Goal: Information Seeking & Learning: Understand process/instructions

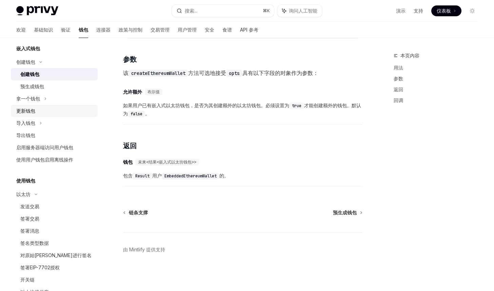
scroll to position [48, 0]
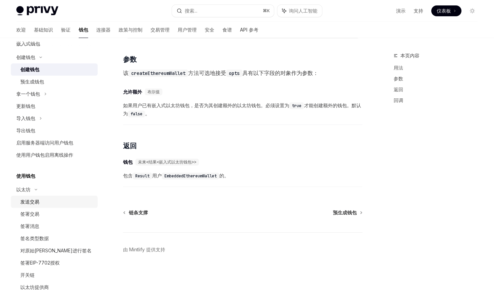
click at [32, 206] on link "发送交易" at bounding box center [54, 202] width 87 height 12
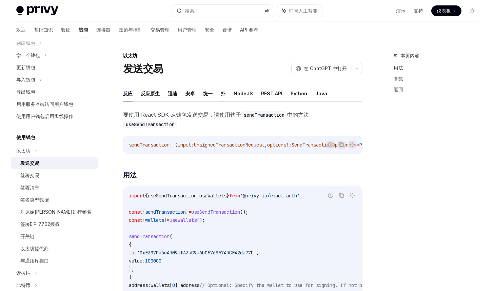
click at [224, 92] on font "扑" at bounding box center [223, 94] width 5 height 6
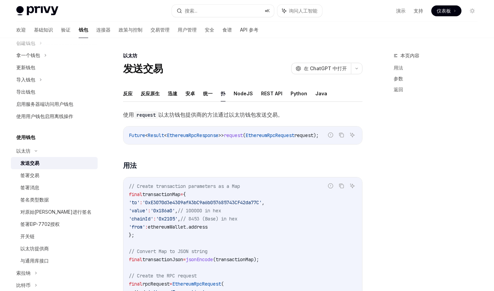
click at [208, 135] on span "EthereumRpcResponse" at bounding box center [193, 135] width 52 height 6
copy span "EthereumRpcResponse"
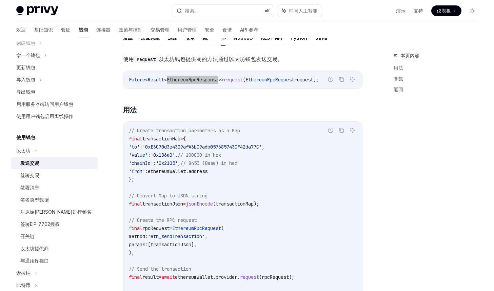
scroll to position [60, 0]
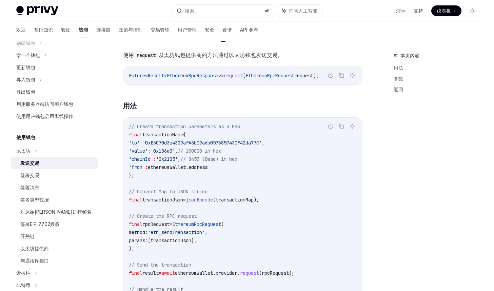
click at [197, 241] on span "[transactionJson]," at bounding box center [172, 240] width 49 height 6
click at [202, 244] on code "// Create transaction parameters as a Map final transactionMap = { 'to' : '0xE3…" at bounding box center [243, 244] width 228 height 244
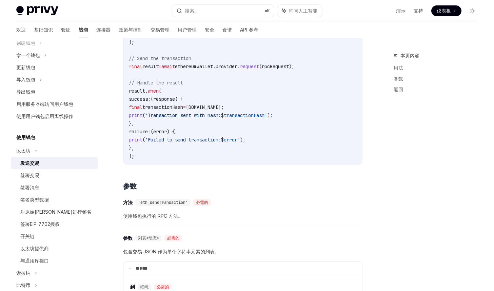
scroll to position [148, 0]
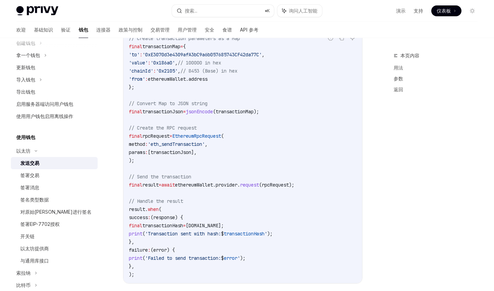
click at [210, 195] on code "// Create transaction parameters as a Map final transactionMap = { 'to' : '0xE3…" at bounding box center [243, 156] width 228 height 244
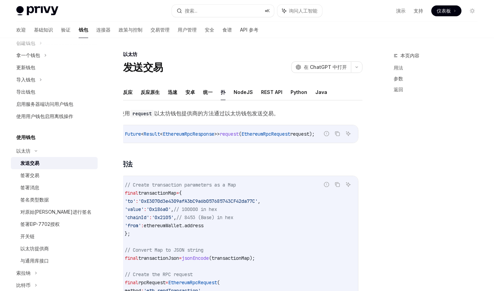
scroll to position [0, 0]
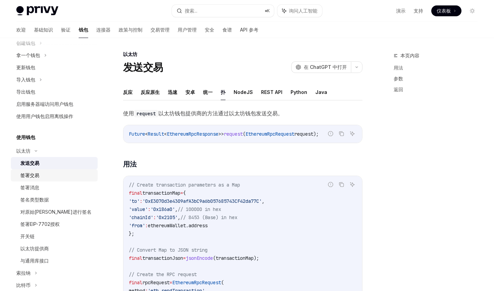
click at [53, 173] on div "签署交易" at bounding box center [56, 175] width 73 height 8
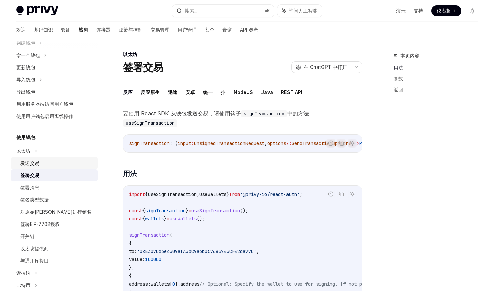
click at [72, 166] on div "发送交易" at bounding box center [56, 163] width 73 height 8
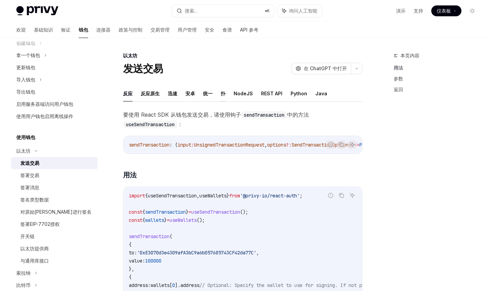
click at [222, 93] on font "扑" at bounding box center [223, 94] width 5 height 6
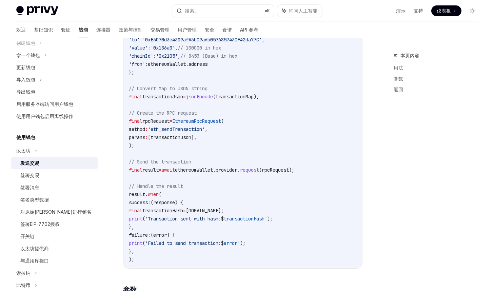
scroll to position [186, 0]
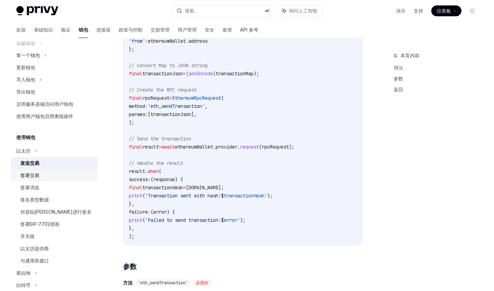
click at [58, 178] on div "签署交易" at bounding box center [56, 175] width 73 height 8
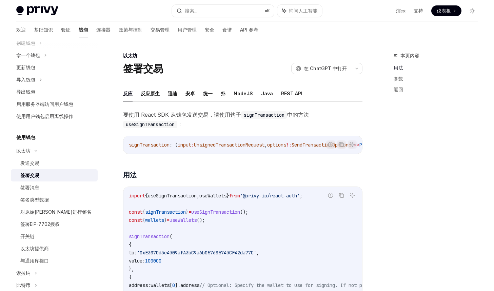
click at [220, 94] on ul "反应 反应原生 迅速 安卓 统一 扑 NodeJS Java REST API" at bounding box center [242, 93] width 239 height 16
click at [222, 93] on font "扑" at bounding box center [223, 94] width 5 height 6
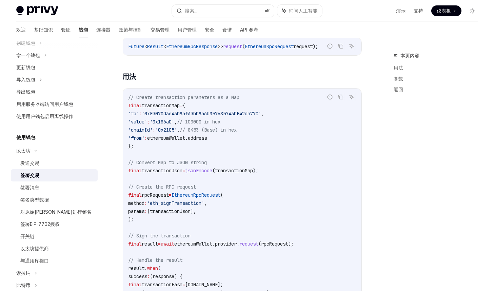
scroll to position [75, 0]
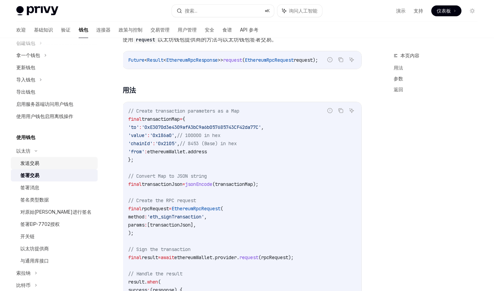
click at [66, 160] on div "发送交易" at bounding box center [56, 163] width 73 height 8
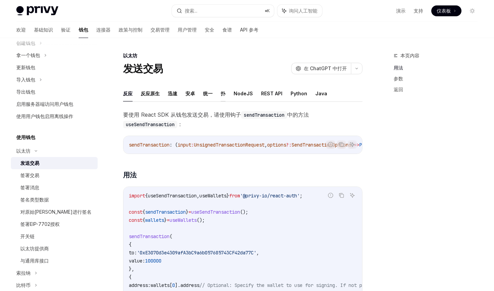
click at [223, 91] on font "扑" at bounding box center [223, 94] width 5 height 6
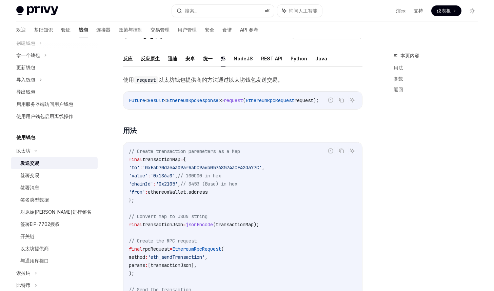
scroll to position [57, 0]
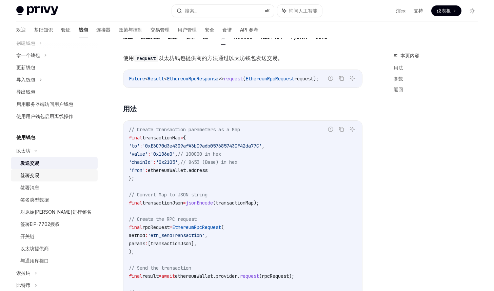
click at [61, 176] on div "签署交易" at bounding box center [56, 175] width 73 height 8
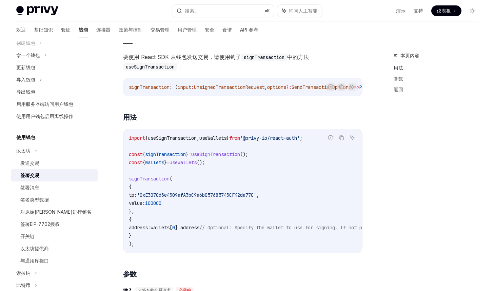
scroll to position [48, 0]
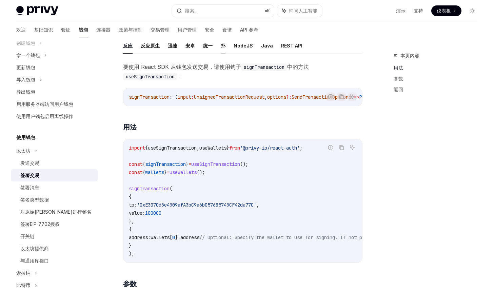
click at [221, 47] on font "扑" at bounding box center [223, 46] width 5 height 6
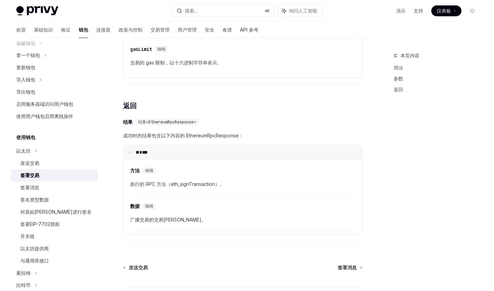
click at [132, 149] on summary "** ***" at bounding box center [242, 152] width 239 height 14
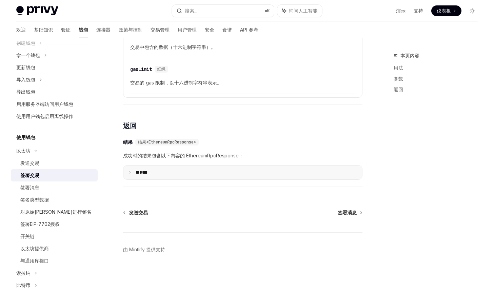
click at [132, 171] on summary "** ***" at bounding box center [242, 172] width 239 height 14
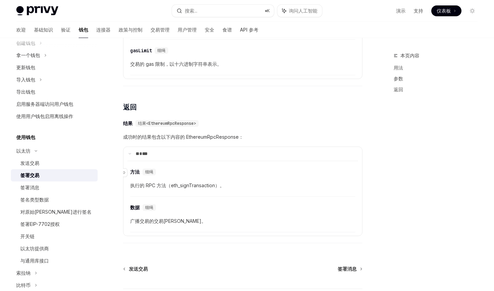
scroll to position [665, 0]
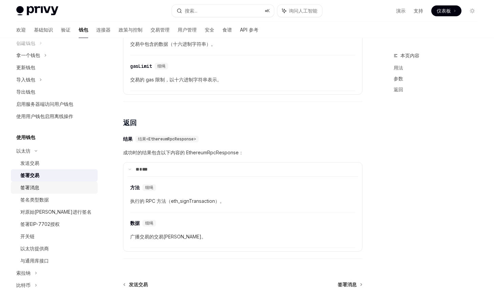
click at [39, 187] on font "签署消息" at bounding box center [29, 187] width 19 height 6
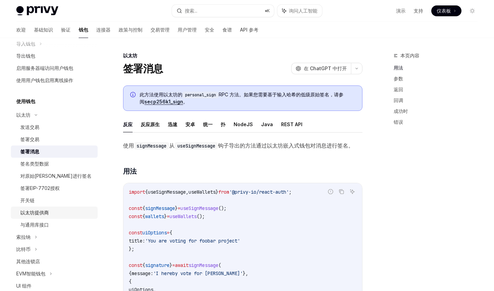
scroll to position [99, 0]
click at [23, 236] on font "索拉纳" at bounding box center [23, 236] width 14 height 6
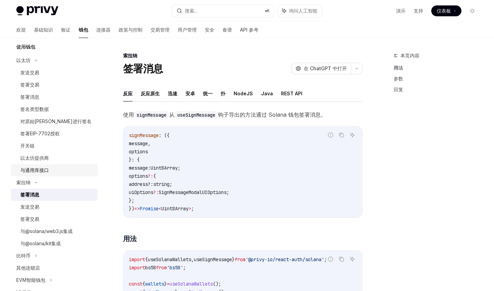
scroll to position [165, 0]
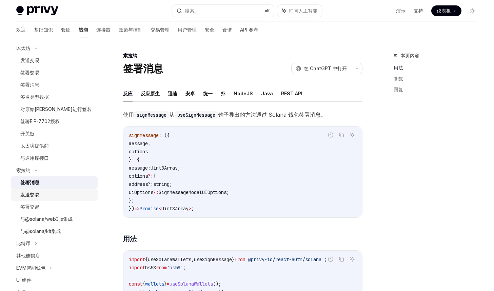
click at [60, 195] on div "发送交易" at bounding box center [56, 195] width 73 height 8
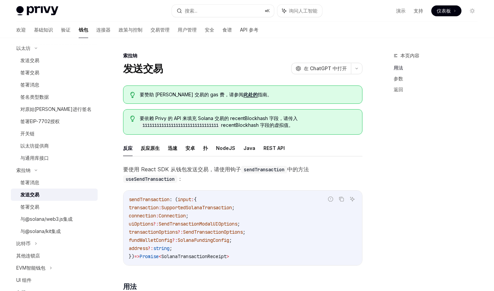
click at [189, 213] on span ";" at bounding box center [187, 216] width 3 height 6
click at [194, 209] on span "SupportedSolanaTransaction" at bounding box center [196, 207] width 71 height 6
click at [187, 221] on span "SendTransactionModalUIOptions" at bounding box center [198, 224] width 79 height 6
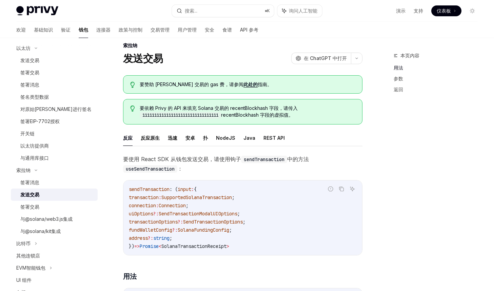
scroll to position [6, 0]
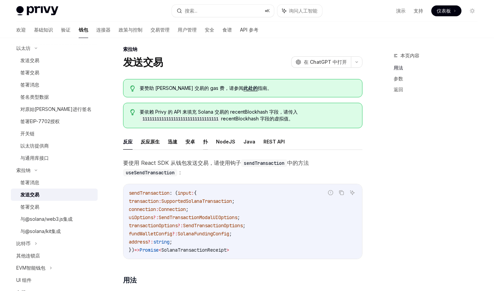
click at [207, 143] on font "扑" at bounding box center [205, 142] width 5 height 6
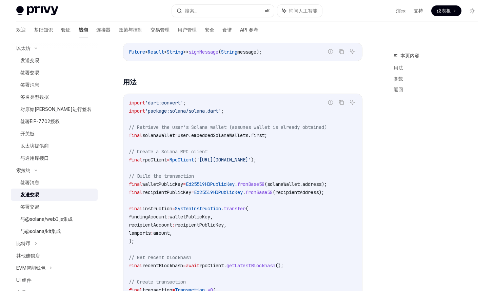
scroll to position [138, 0]
click at [194, 160] on span "RpcClient" at bounding box center [182, 159] width 24 height 6
copy span "RpcClient"
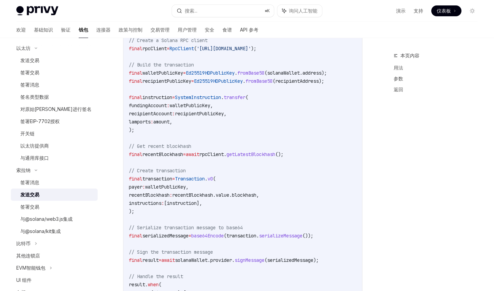
scroll to position [253, 0]
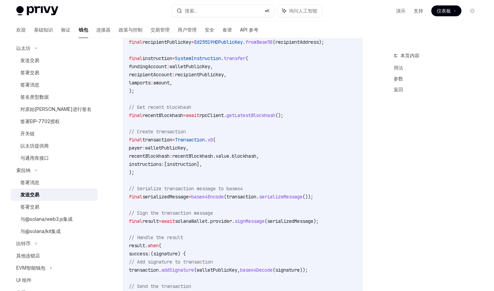
click at [215, 178] on code "import 'dart:convert' ; import 'package:solana/solana.dart' ; // Retrieve the u…" at bounding box center [243, 155] width 228 height 415
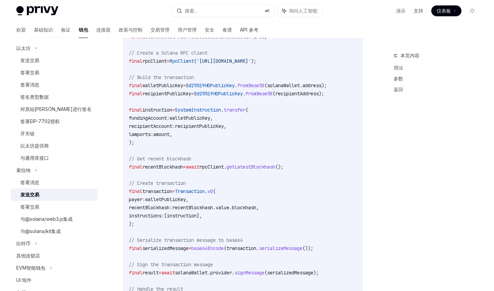
scroll to position [237, 0]
click at [50, 181] on div "签署消息" at bounding box center [56, 182] width 73 height 8
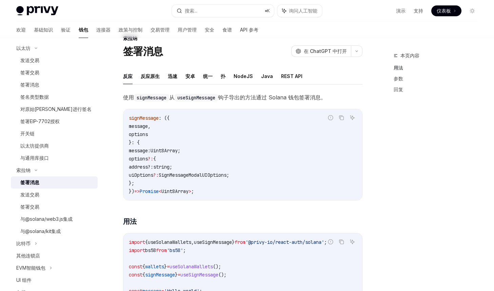
scroll to position [15, 0]
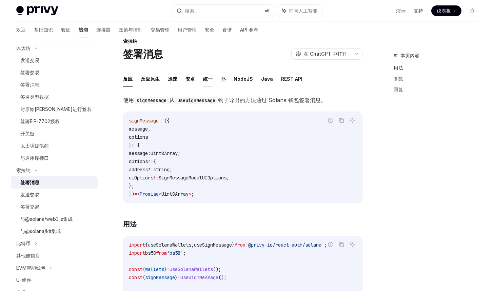
click at [204, 79] on font "统一" at bounding box center [207, 79] width 9 height 6
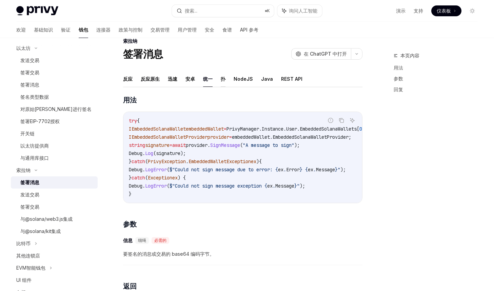
click at [222, 74] on button "扑" at bounding box center [223, 79] width 5 height 16
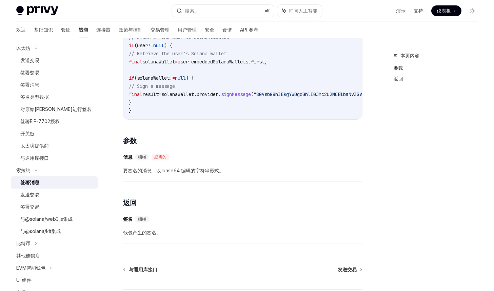
scroll to position [176, 0]
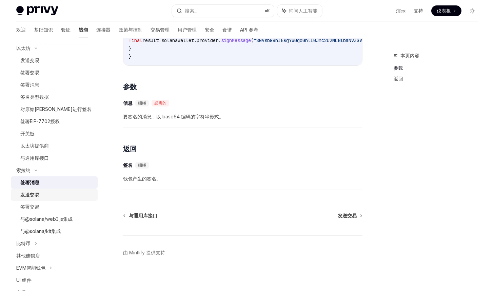
click at [35, 199] on link "发送交易" at bounding box center [54, 195] width 87 height 12
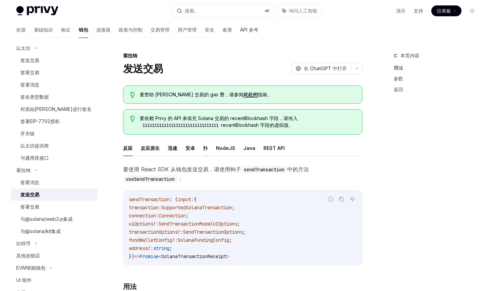
click at [207, 145] on font "扑" at bounding box center [205, 148] width 5 height 8
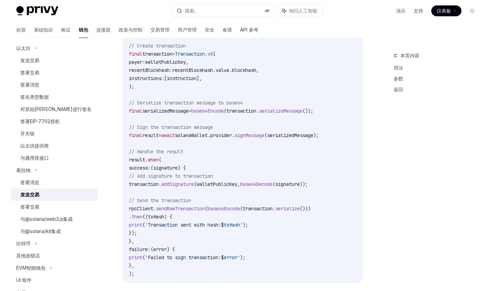
scroll to position [370, 0]
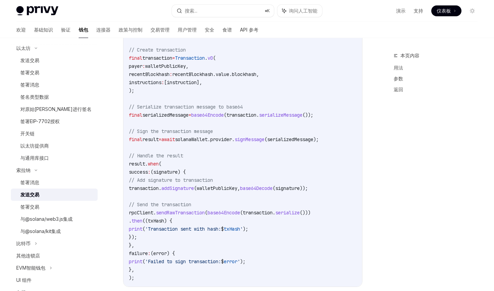
click at [240, 185] on span "(walletPublicKey," at bounding box center [217, 188] width 46 height 6
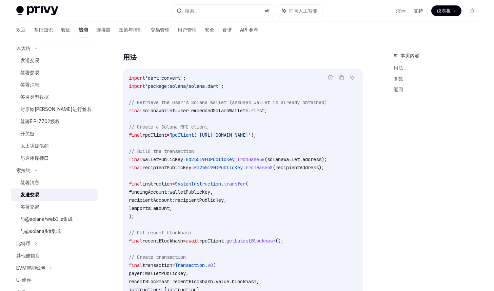
scroll to position [160, 0]
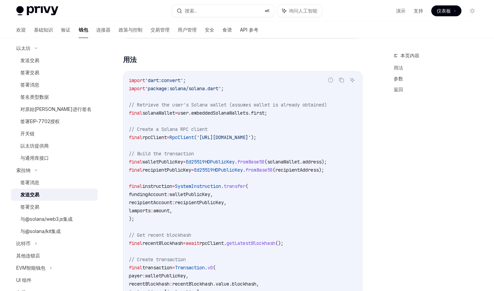
click at [226, 164] on span "Ed25519HDPublicKey" at bounding box center [210, 162] width 49 height 6
copy span "Ed25519HDPublicKey"
click at [216, 182] on code "import 'dart:convert' ; import 'package:solana/solana.dart' ; // Retrieve the u…" at bounding box center [243, 283] width 228 height 415
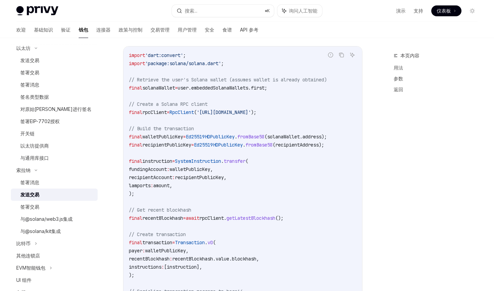
scroll to position [186, 0]
click at [227, 188] on code "import 'dart:convert' ; import 'package:solana/solana.dart' ; // Retrieve the u…" at bounding box center [243, 258] width 228 height 415
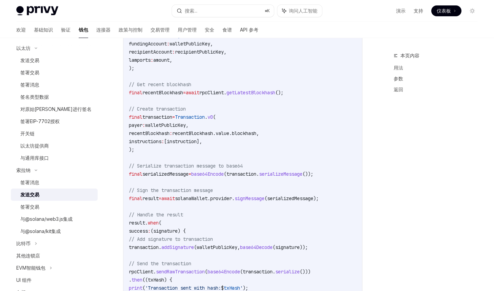
scroll to position [346, 0]
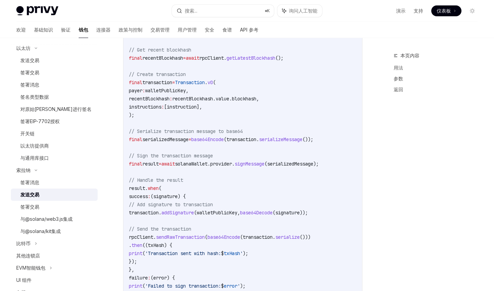
click at [227, 188] on code "import 'dart:convert' ; import 'package:solana/solana.dart' ; // Retrieve the u…" at bounding box center [243, 98] width 228 height 415
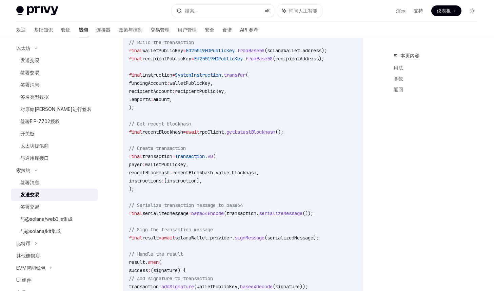
scroll to position [271, 0]
click at [65, 205] on div "签署交易" at bounding box center [56, 207] width 73 height 8
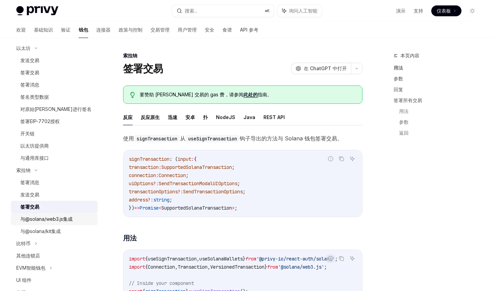
click at [63, 219] on font "与@solana/web3.js集成" at bounding box center [46, 219] width 52 height 6
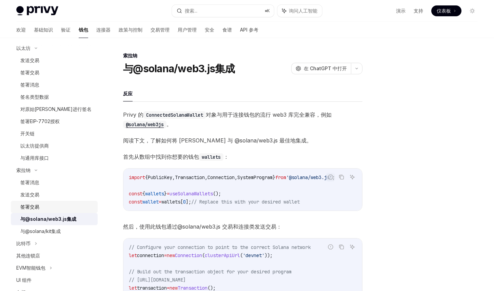
click at [61, 206] on div "签署交易" at bounding box center [56, 207] width 73 height 8
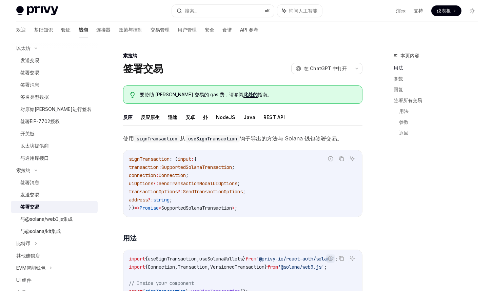
click at [170, 161] on span "signTransaction" at bounding box center [149, 159] width 41 height 6
click at [203, 119] on font "扑" at bounding box center [205, 117] width 5 height 6
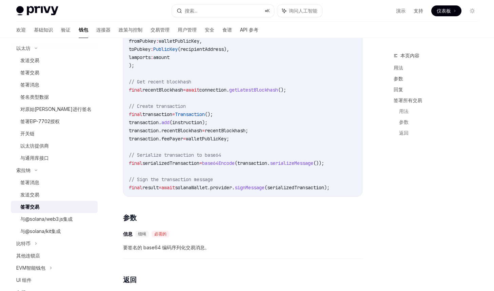
scroll to position [240, 0]
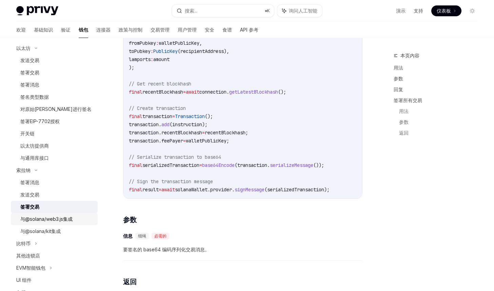
click at [52, 215] on div "与@solana/web3.js集成" at bounding box center [46, 219] width 52 height 8
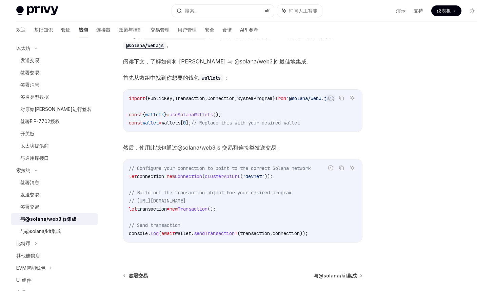
scroll to position [96, 0]
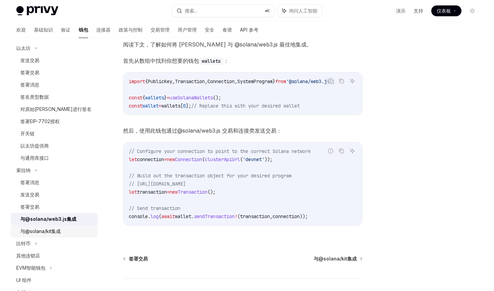
click at [53, 232] on font "与@solana/kit集成" at bounding box center [40, 231] width 40 height 6
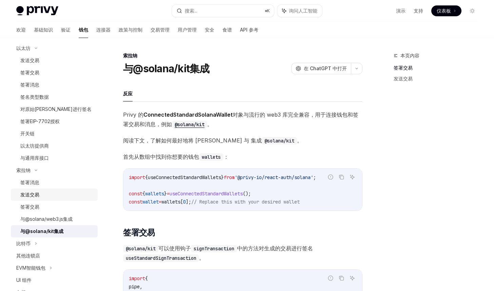
click at [39, 194] on div "发送交易" at bounding box center [56, 195] width 73 height 8
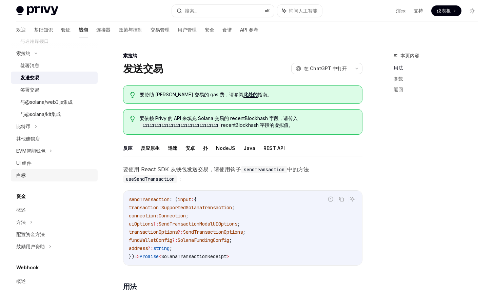
scroll to position [280, 0]
click at [53, 170] on link "UI 组件" at bounding box center [54, 164] width 87 height 12
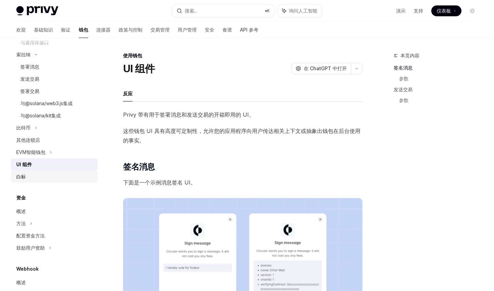
click at [54, 175] on div "白标" at bounding box center [54, 177] width 77 height 8
type textarea "*"
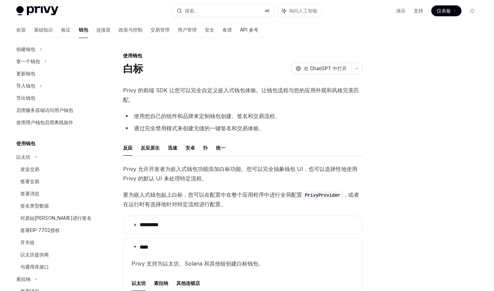
scroll to position [55, 0]
